Goal: Find specific page/section

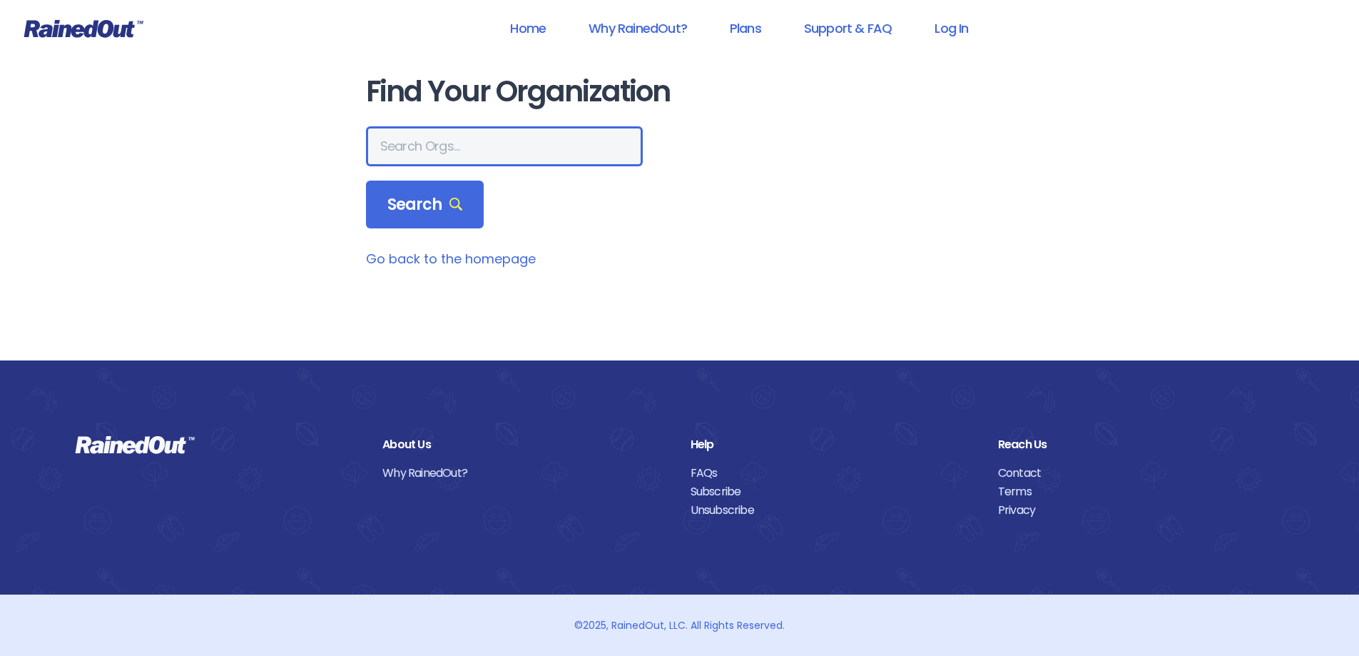
click at [525, 155] on input "text" at bounding box center [504, 146] width 277 height 40
type input "Katy Youth Soccer Club"
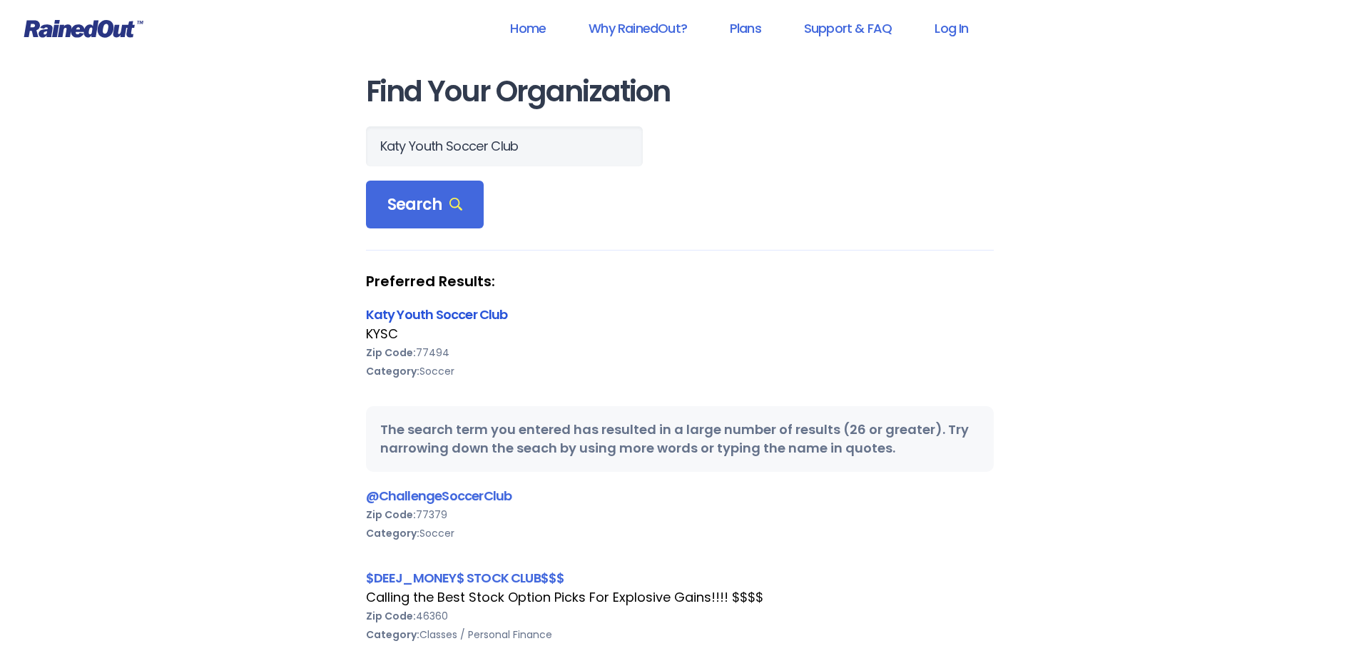
click at [457, 314] on link "Katy Youth Soccer Club" at bounding box center [437, 314] width 142 height 18
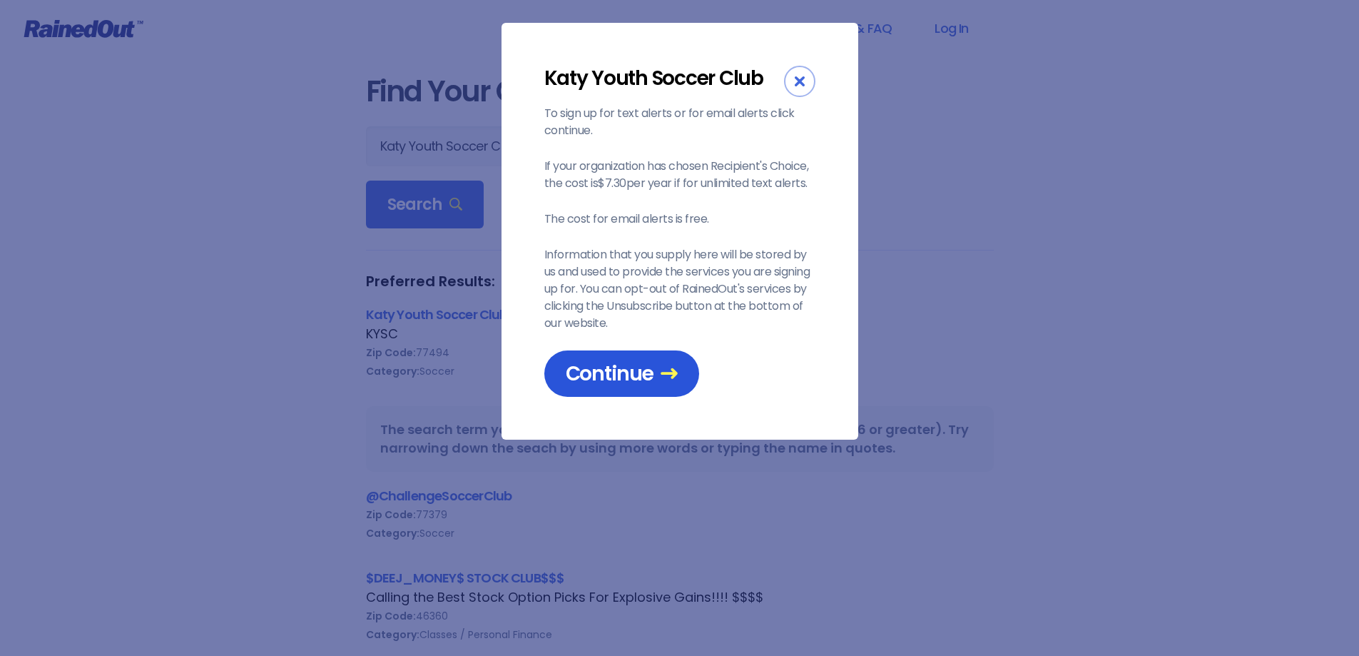
click at [626, 372] on span "Continue" at bounding box center [622, 373] width 112 height 25
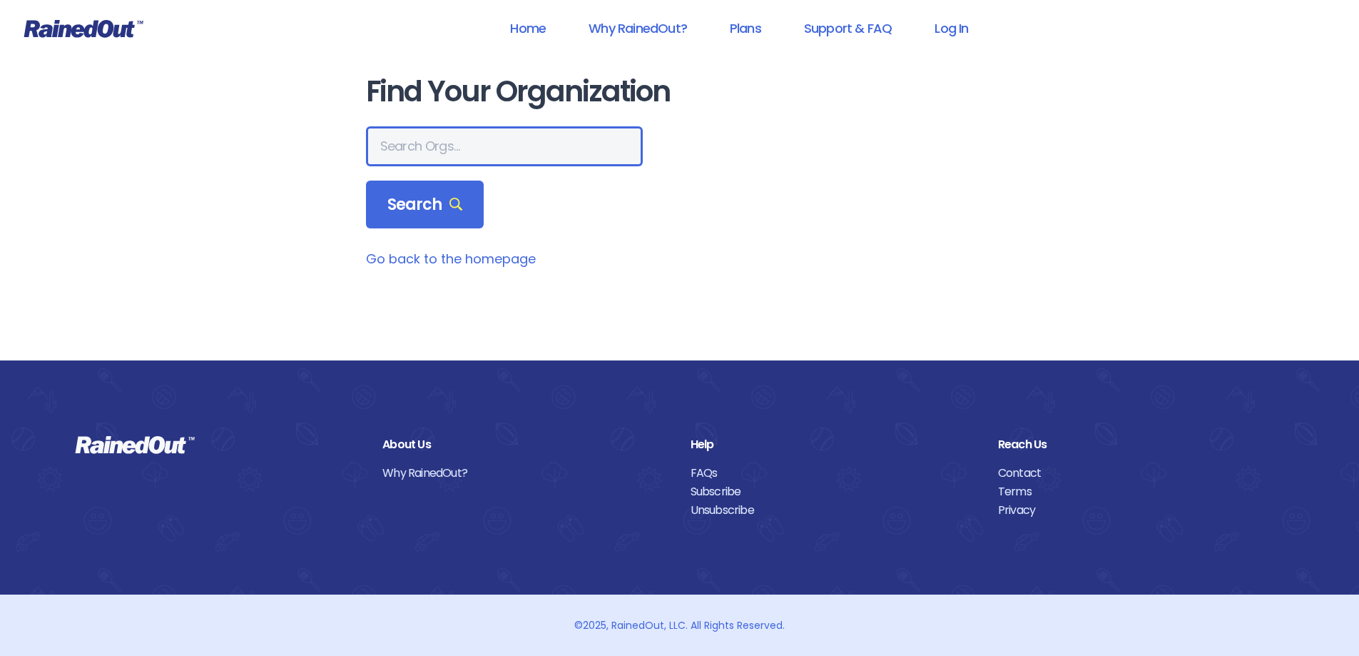
click at [455, 140] on input "text" at bounding box center [504, 146] width 277 height 40
type input "Katy Youth Soccer Club"
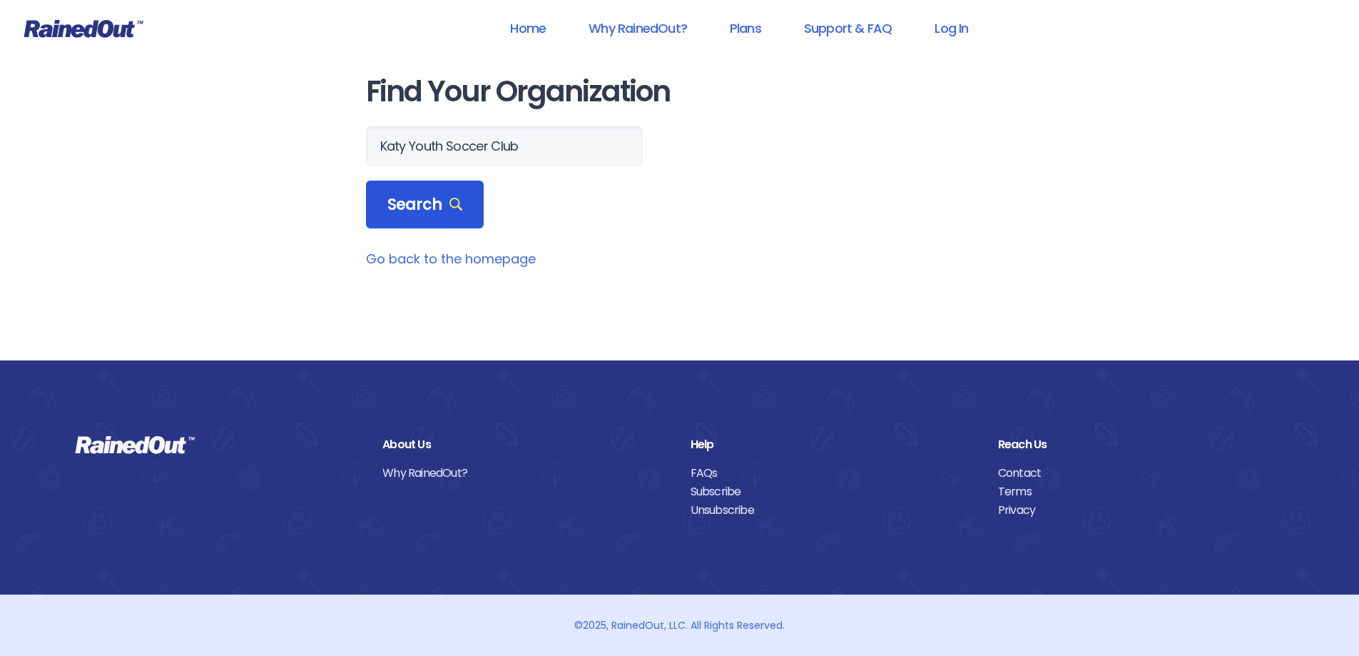
click at [440, 207] on span "Search" at bounding box center [425, 205] width 76 height 20
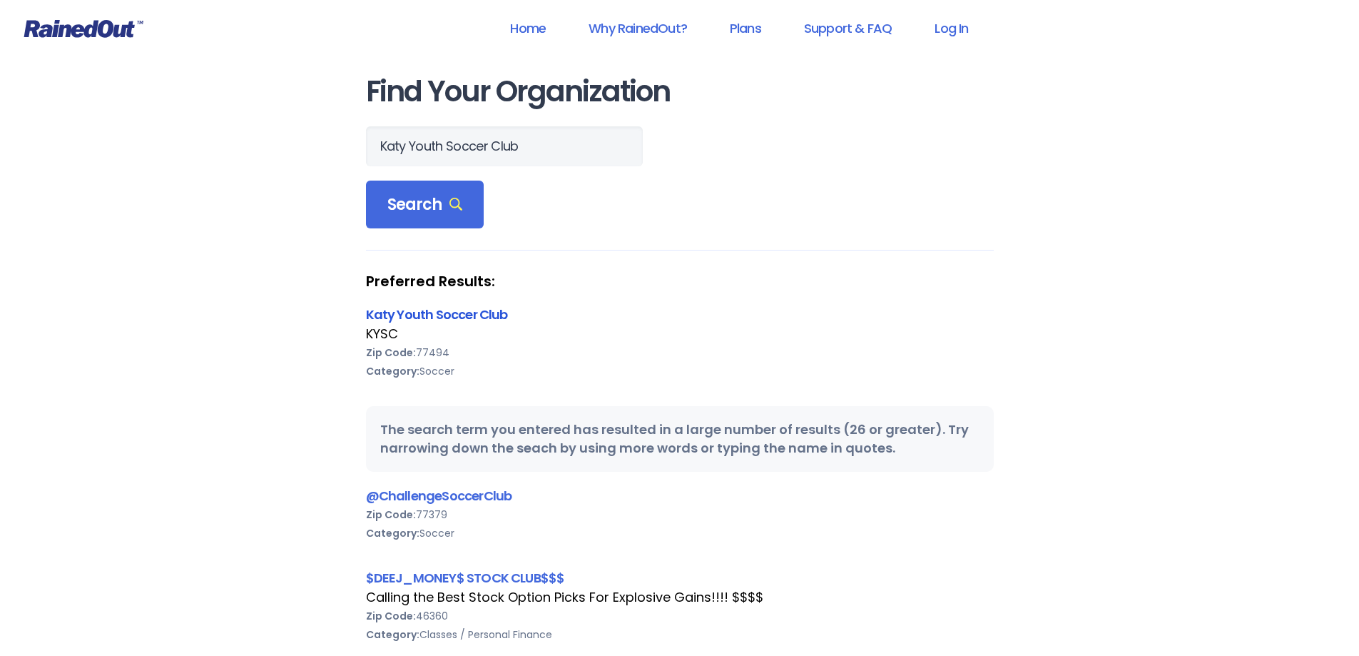
click at [453, 313] on link "Katy Youth Soccer Club" at bounding box center [437, 314] width 142 height 18
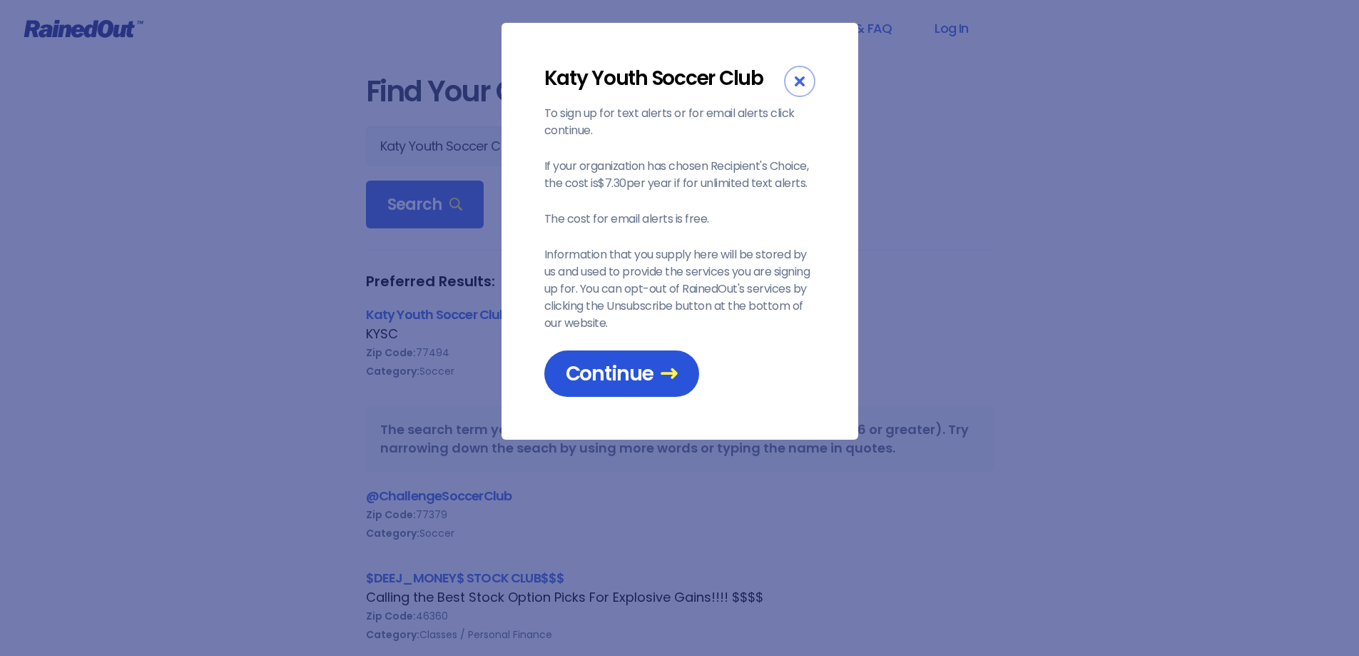
click at [630, 391] on link "Continue" at bounding box center [621, 373] width 155 height 46
